Goal: Navigation & Orientation: Find specific page/section

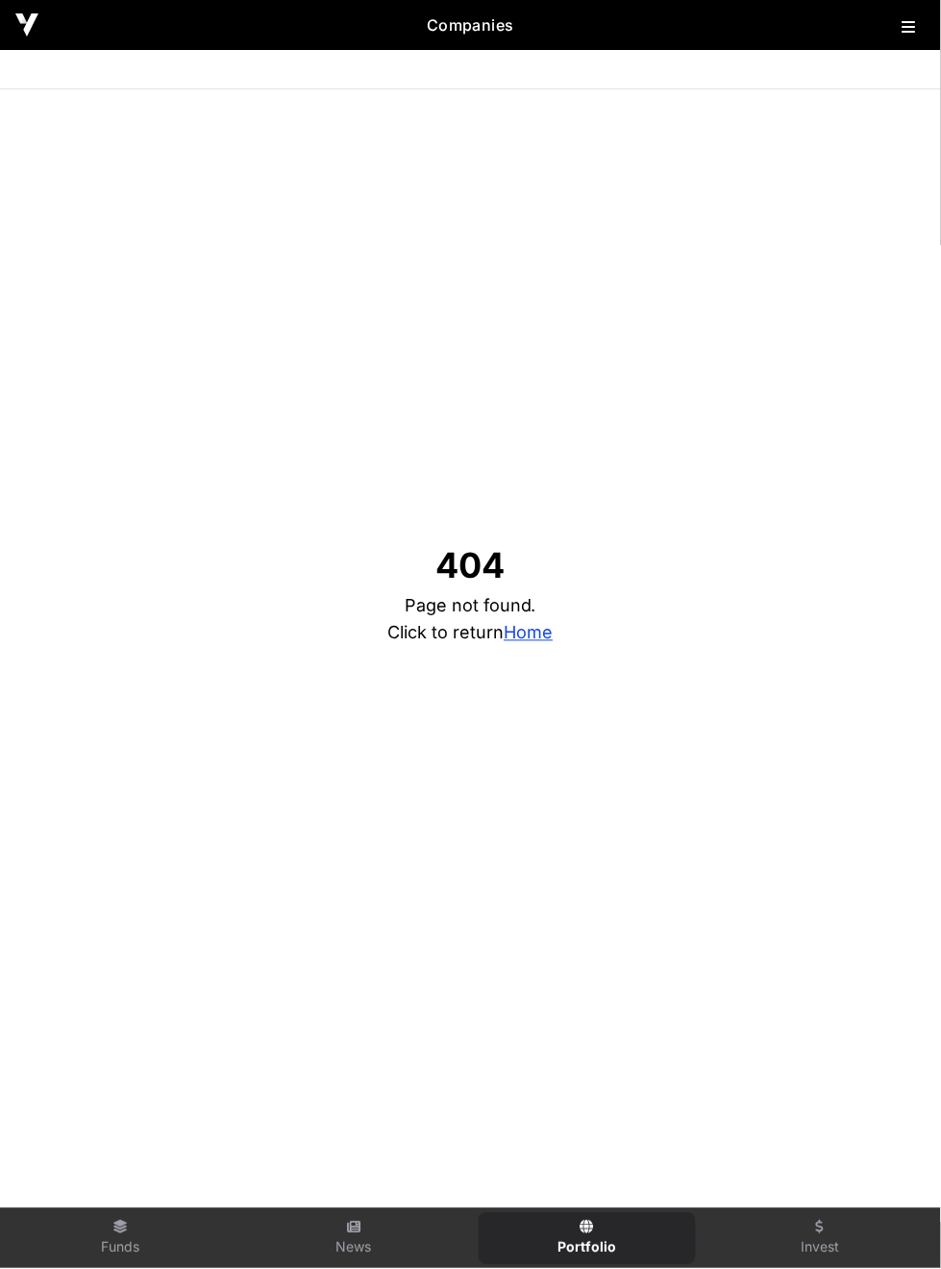
click at [905, 27] on icon at bounding box center [909, 26] width 13 height 15
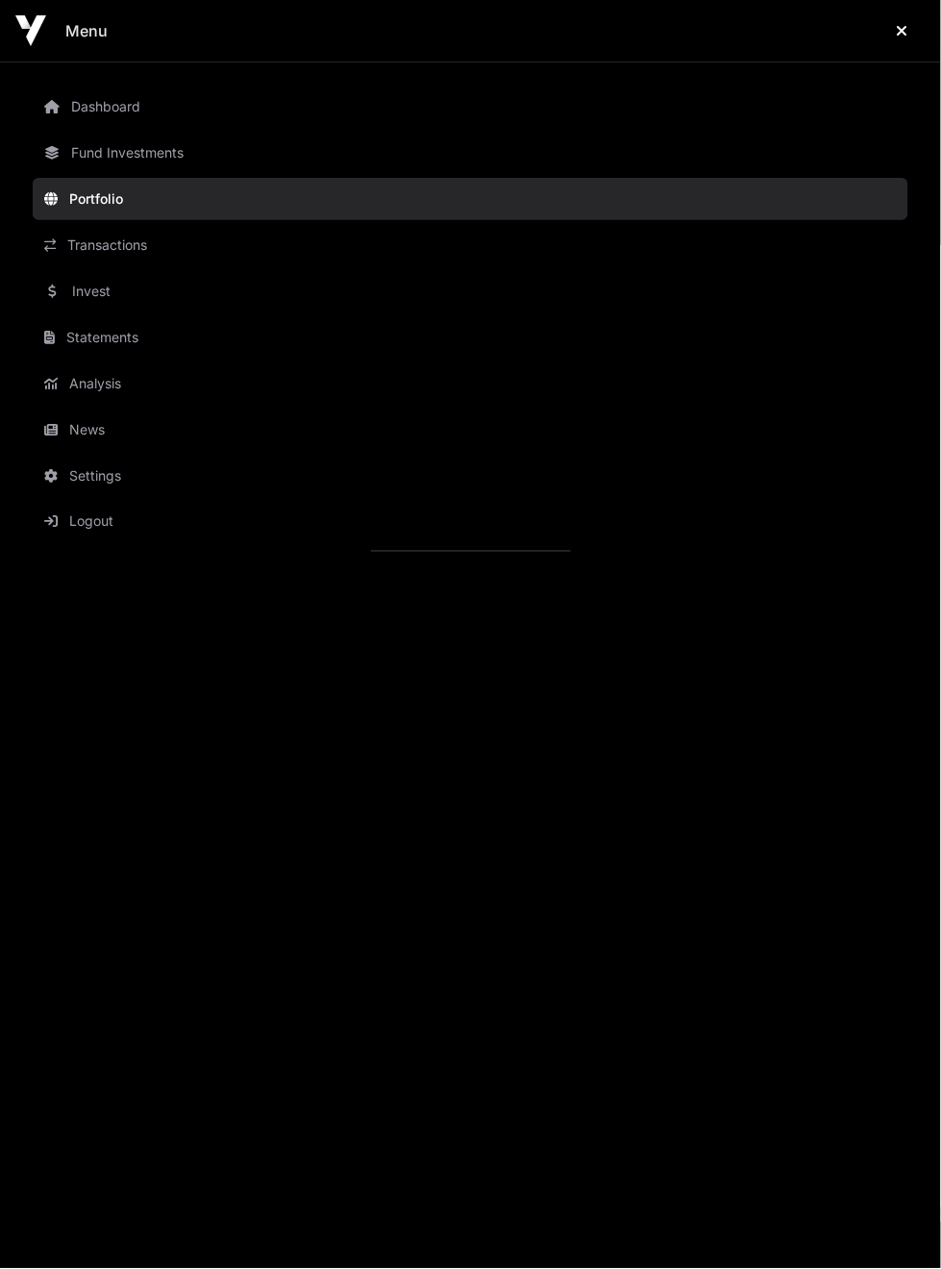
click at [120, 118] on link "Dashboard" at bounding box center [471, 107] width 876 height 42
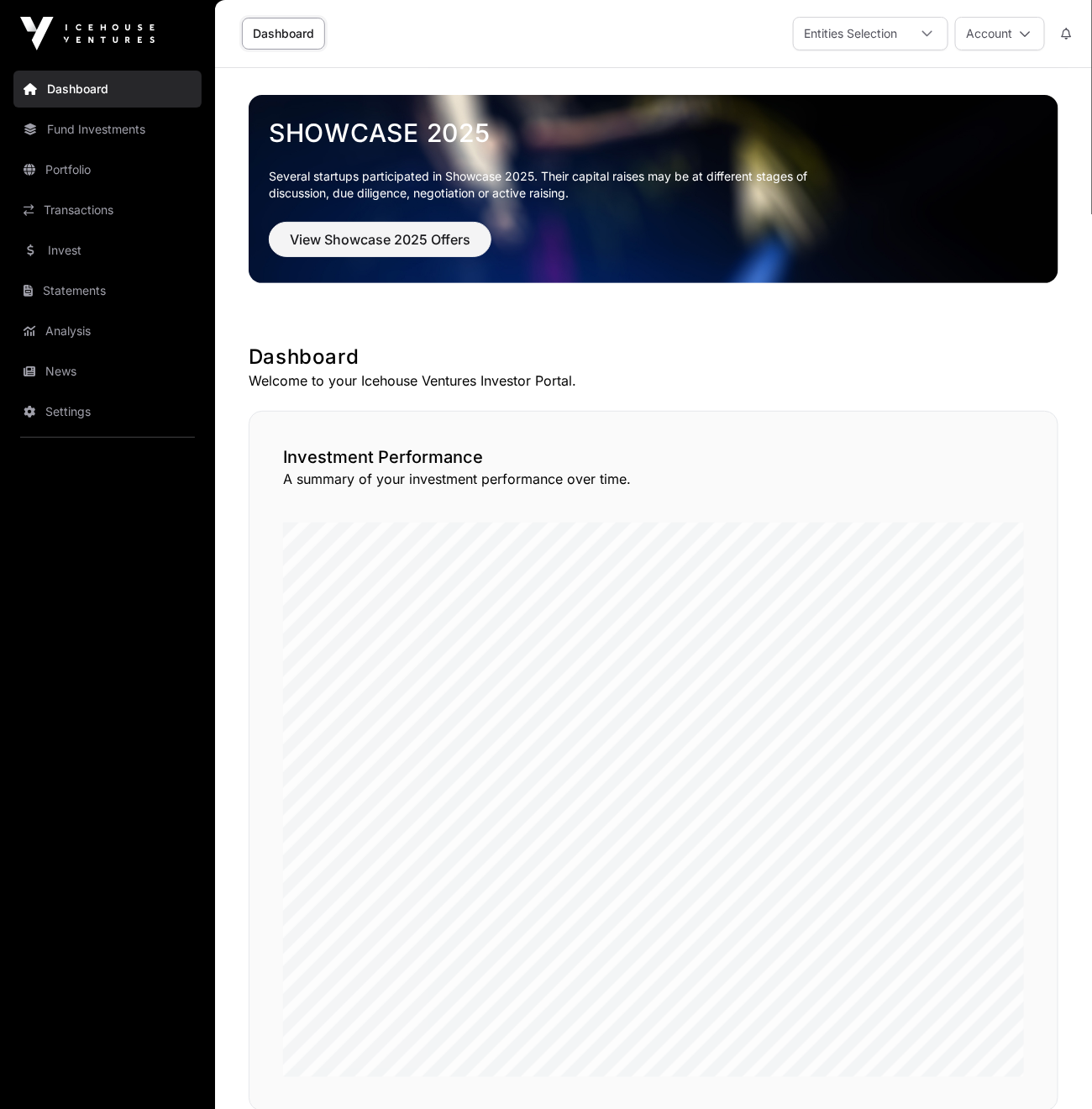
click at [111, 161] on link "Portfolio" at bounding box center [107, 170] width 188 height 37
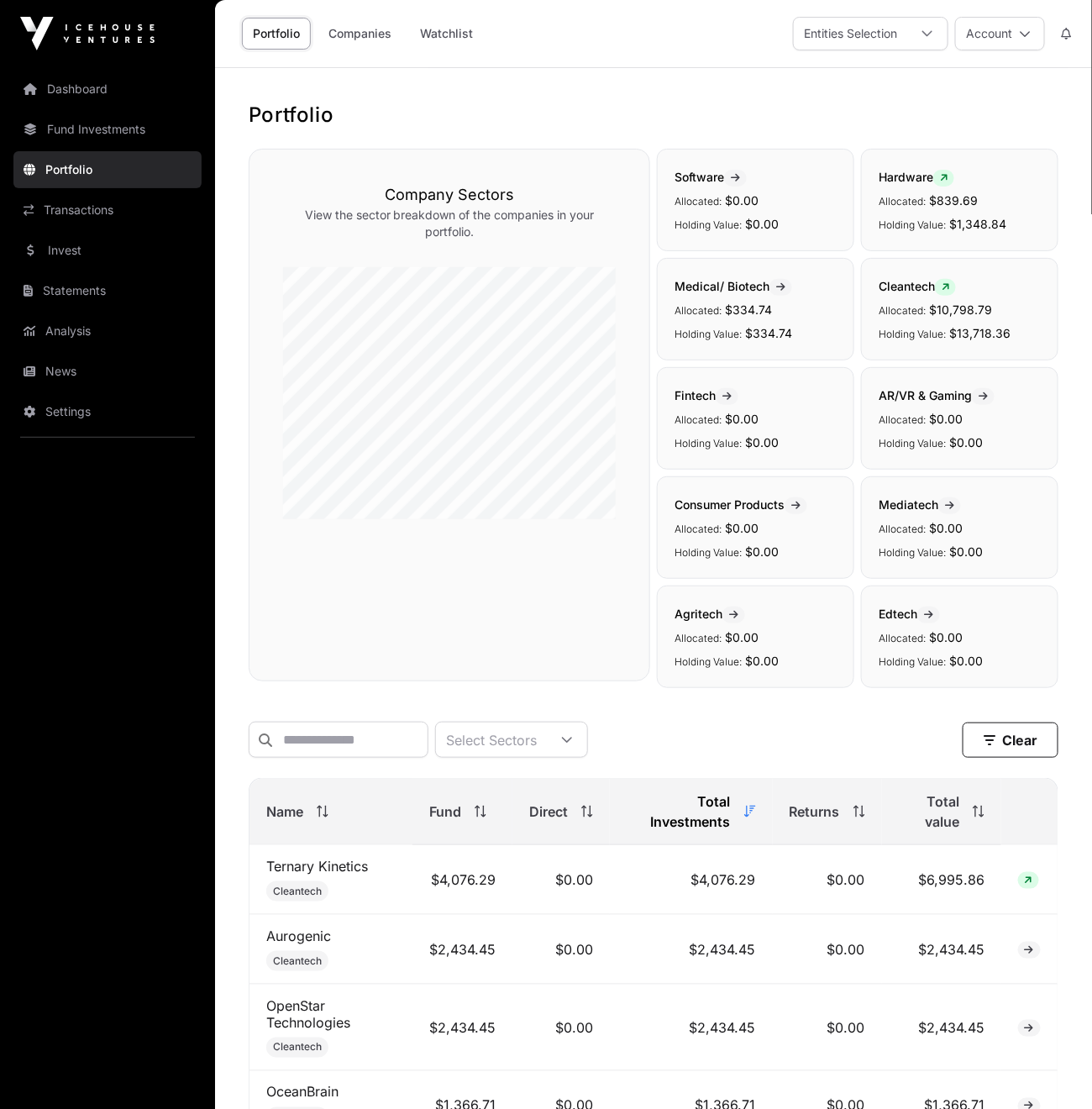
click at [821, 34] on div at bounding box center [927, 33] width 40 height 32
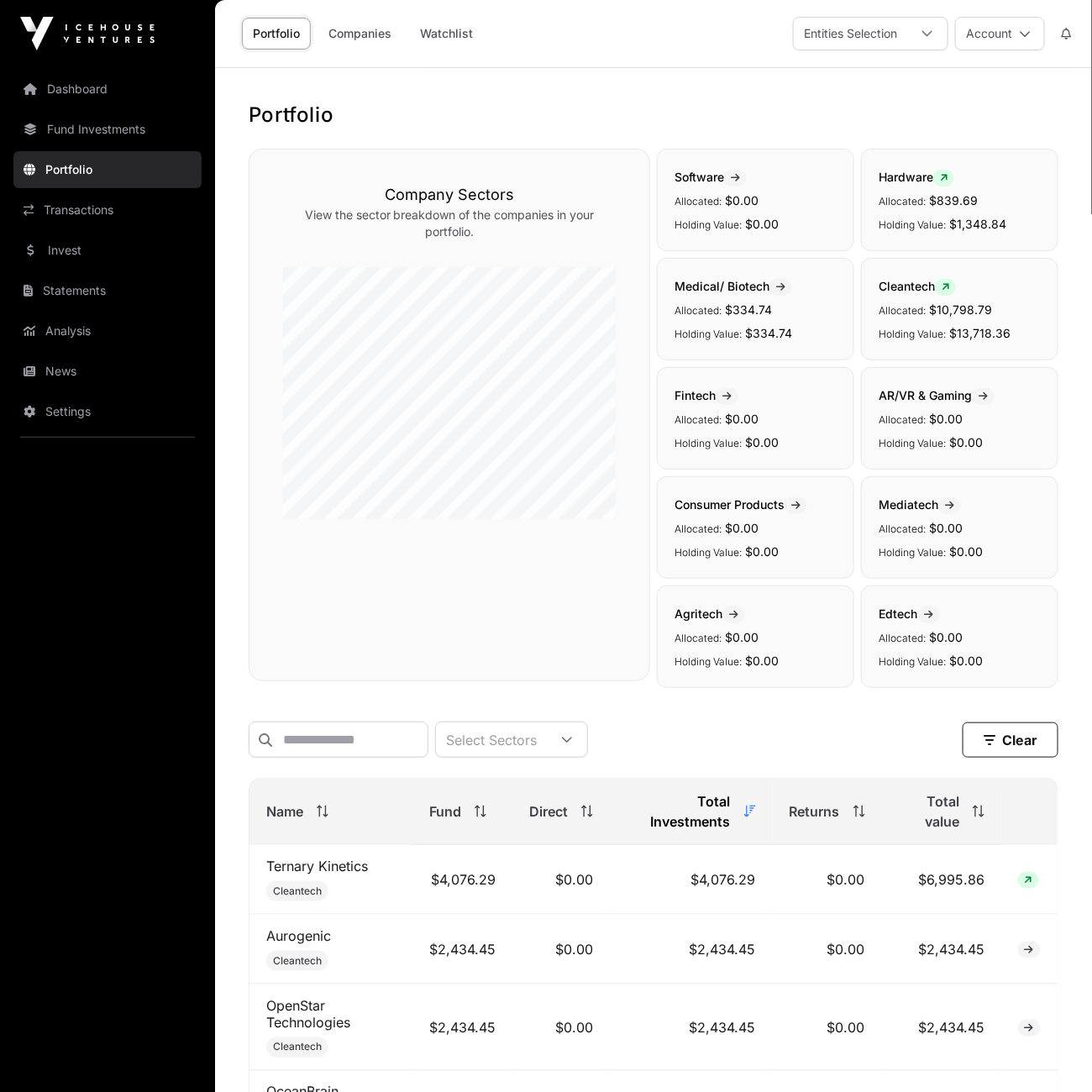
scroll to position [17, 10]
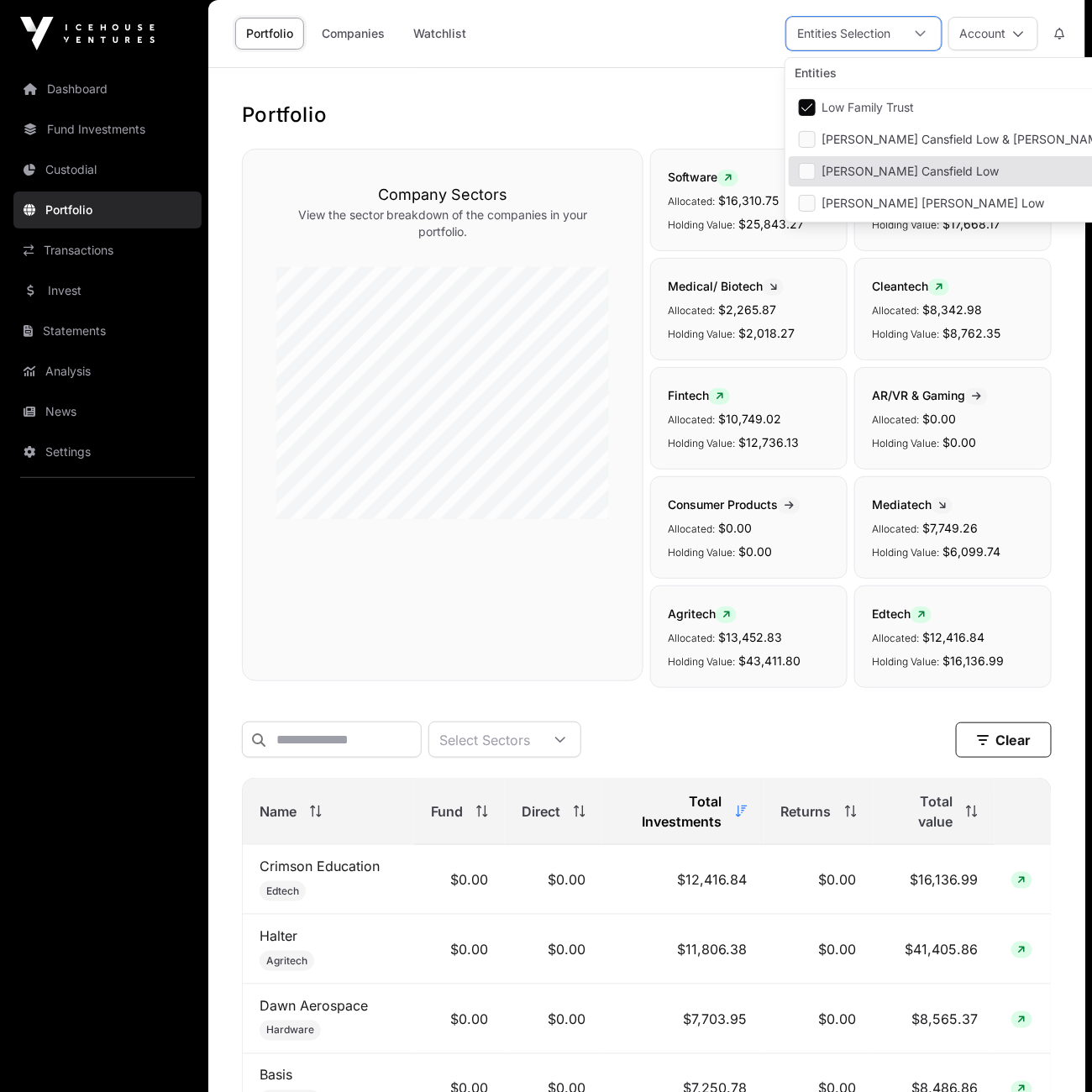
click at [728, 109] on h1 "Portfolio" at bounding box center [646, 114] width 810 height 27
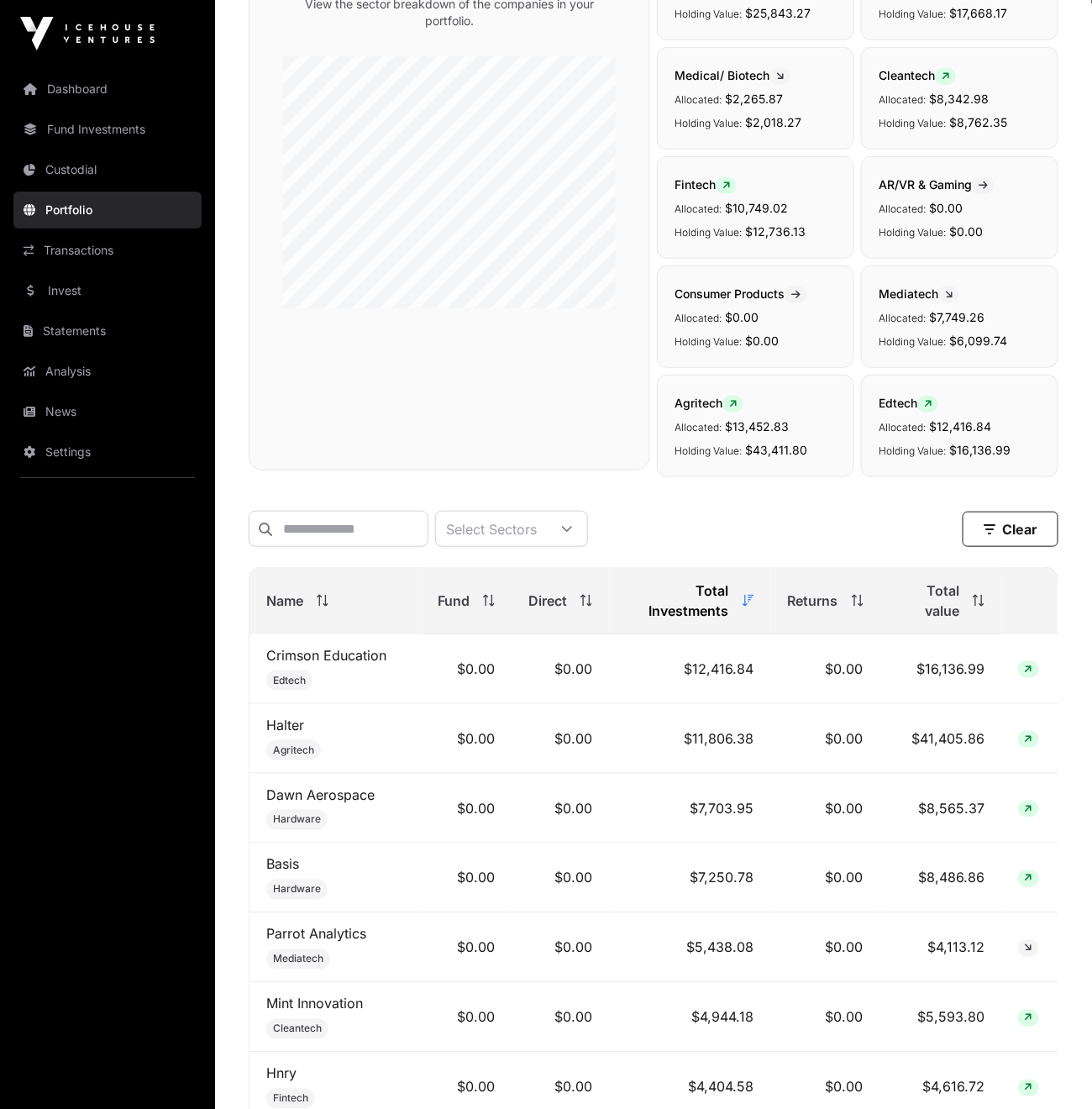
scroll to position [224, 0]
